Goal: Information Seeking & Learning: Check status

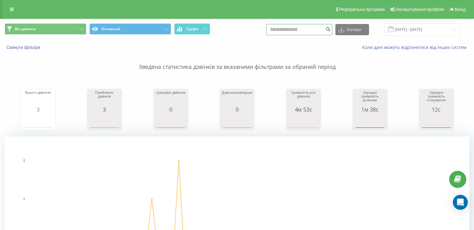
click at [294, 30] on input "380688885600" at bounding box center [299, 29] width 66 height 11
paste input "506603566"
click at [294, 30] on input "380506603566" at bounding box center [299, 29] width 66 height 11
type input "380506603566"
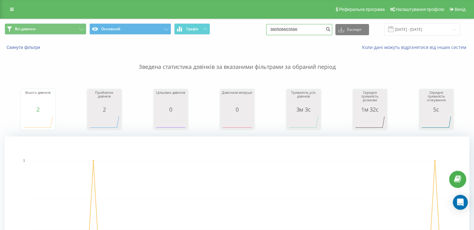
click at [310, 26] on input "380506603566" at bounding box center [299, 29] width 66 height 11
paste input "673388178"
type input "380673388178"
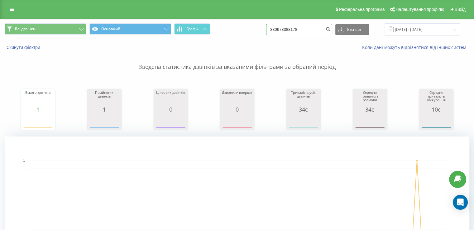
click at [301, 26] on input "380673388178" at bounding box center [299, 29] width 66 height 11
paste input "989090504"
click at [301, 26] on input "380673388178" at bounding box center [299, 29] width 66 height 11
type input "380989090504"
click at [200, 56] on p "Зведена статистика дзвінків за вказаними фільтрами за обраний період" at bounding box center [237, 60] width 464 height 21
